Goal: Task Accomplishment & Management: Use online tool/utility

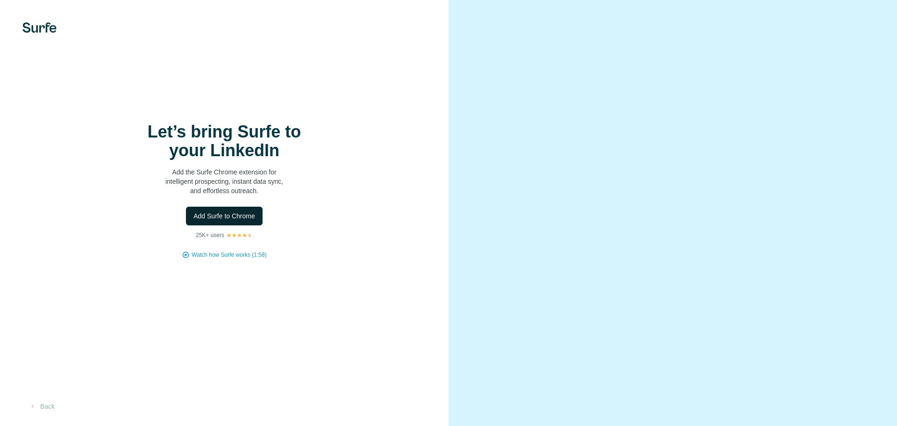
click at [247, 218] on span "Add Surfe to Chrome" at bounding box center [224, 215] width 62 height 9
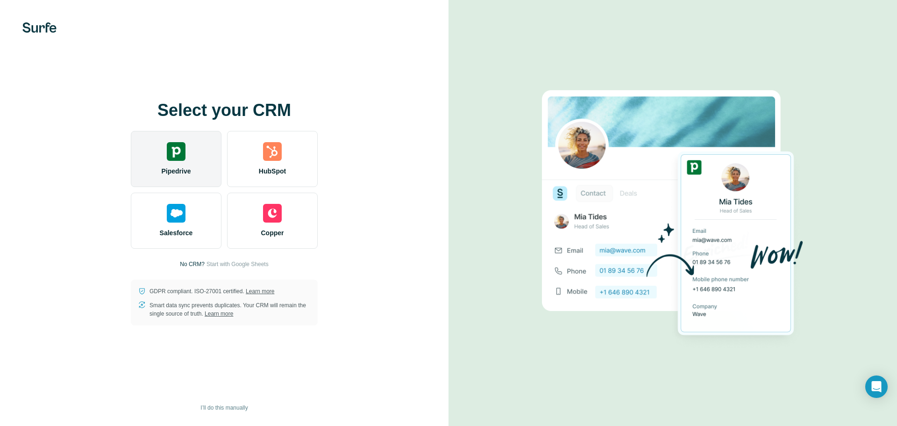
click at [165, 161] on div "Pipedrive" at bounding box center [176, 159] width 91 height 56
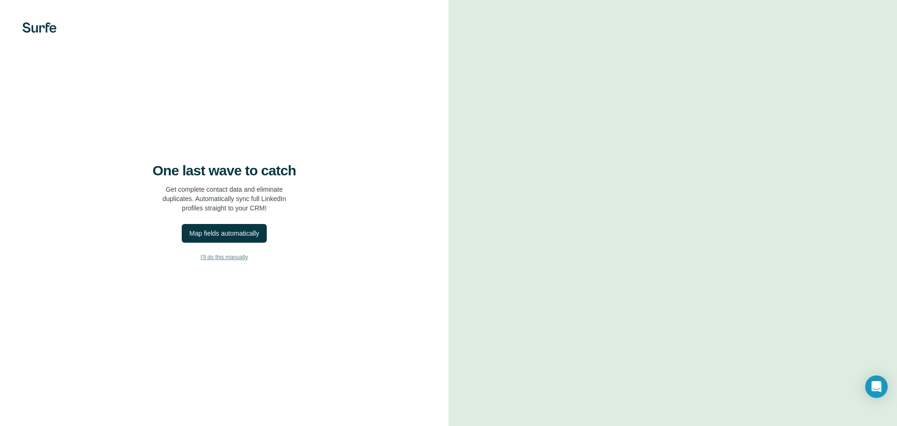
click at [246, 254] on span "I’ll do this manually" at bounding box center [223, 257] width 47 height 8
